Goal: Navigation & Orientation: Find specific page/section

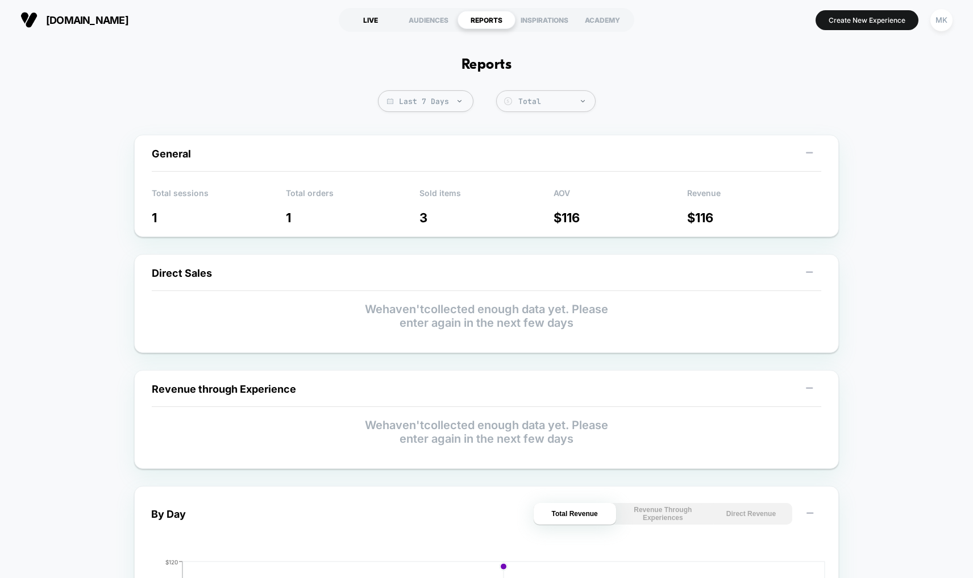
click at [376, 20] on div "LIVE" at bounding box center [371, 20] width 58 height 18
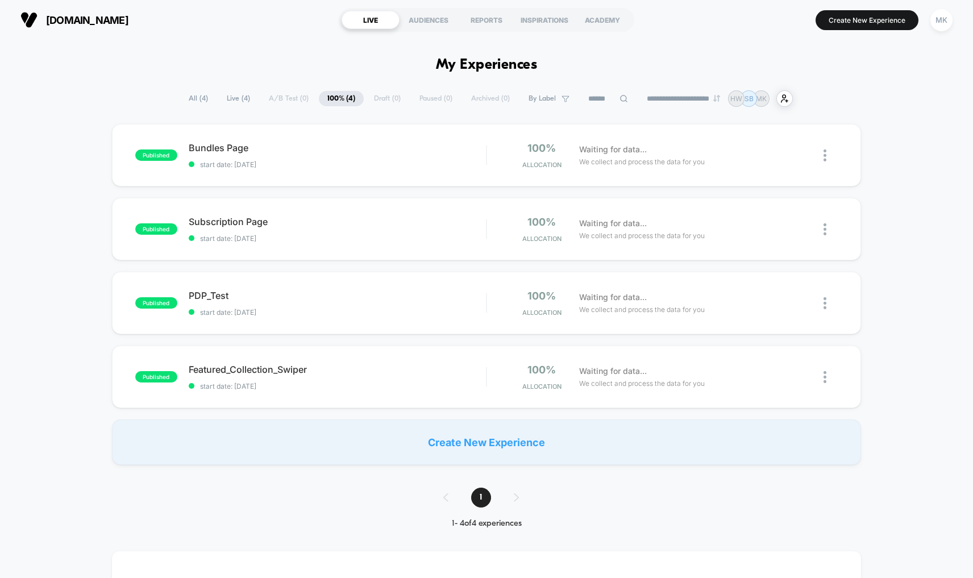
click at [221, 98] on span "Live ( 4 )" at bounding box center [238, 98] width 40 height 15
click at [477, 18] on div "REPORTS" at bounding box center [487, 20] width 58 height 18
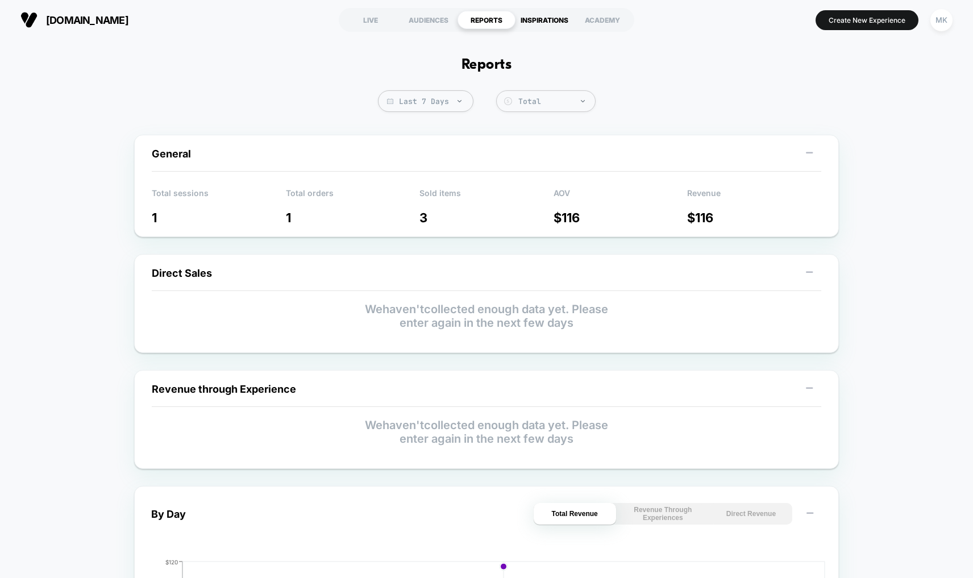
click at [550, 24] on div "INSPIRATIONS" at bounding box center [545, 20] width 58 height 18
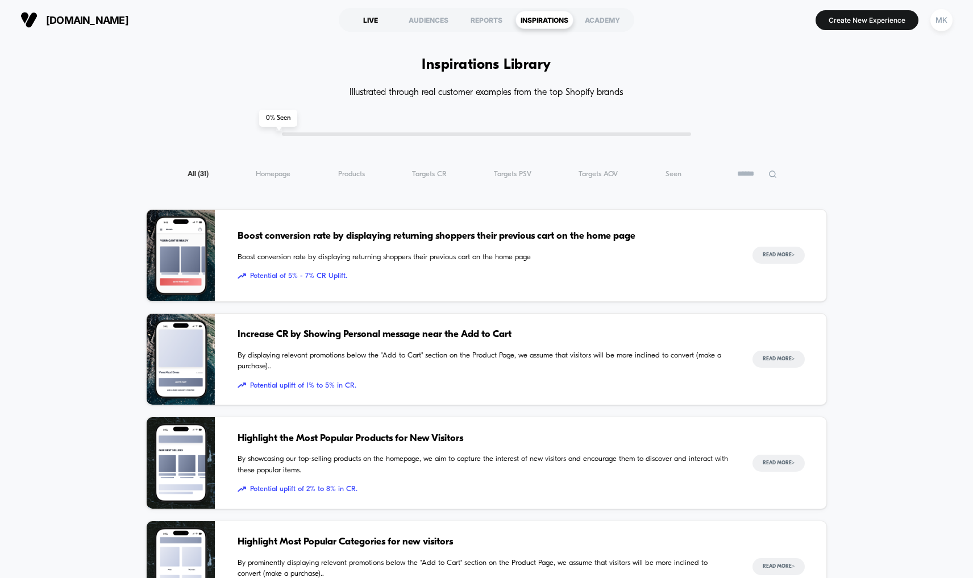
click at [373, 28] on div "LIVE" at bounding box center [371, 20] width 58 height 18
